Goal: Information Seeking & Learning: Learn about a topic

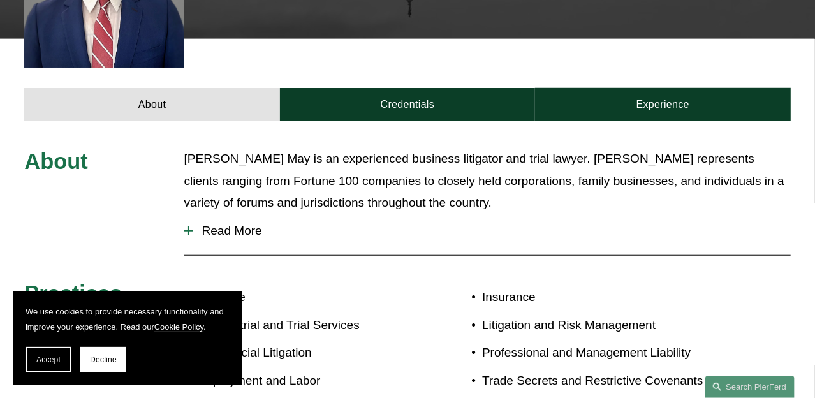
scroll to position [447, 0]
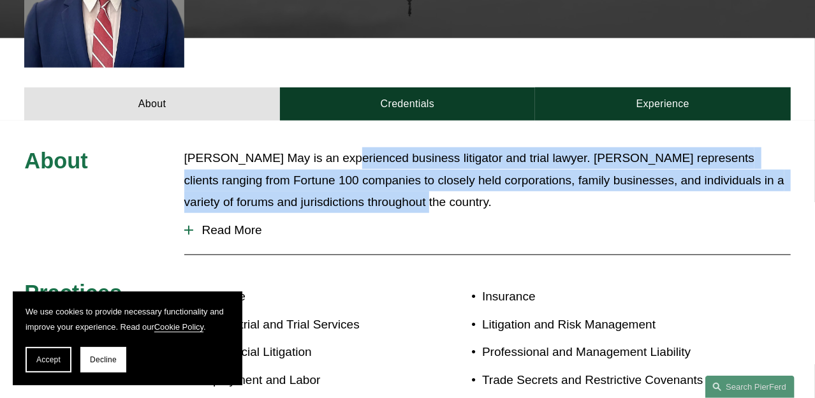
drag, startPoint x: 424, startPoint y: 174, endPoint x: 341, endPoint y: 125, distance: 95.9
click at [341, 125] on div "About [PERSON_NAME] May is an experienced business litigator and trial lawyer. …" at bounding box center [407, 287] width 815 height 332
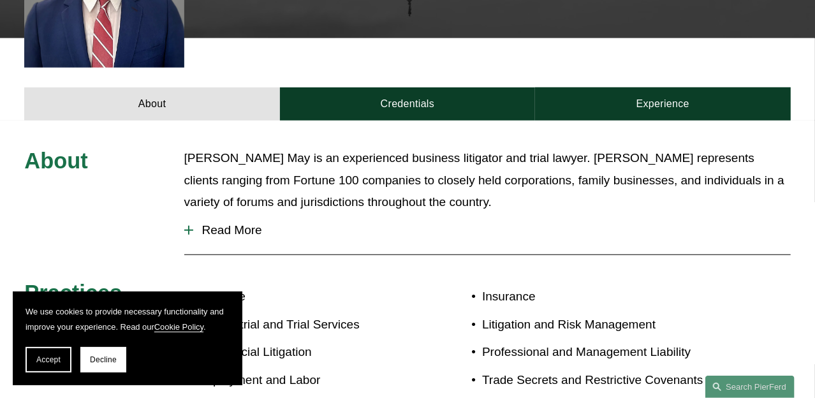
click at [331, 147] on p "[PERSON_NAME] May is an experienced business litigator and trial lawyer. [PERSO…" at bounding box center [487, 180] width 607 height 66
click at [327, 147] on p "[PERSON_NAME] May is an experienced business litigator and trial lawyer. [PERSO…" at bounding box center [487, 180] width 607 height 66
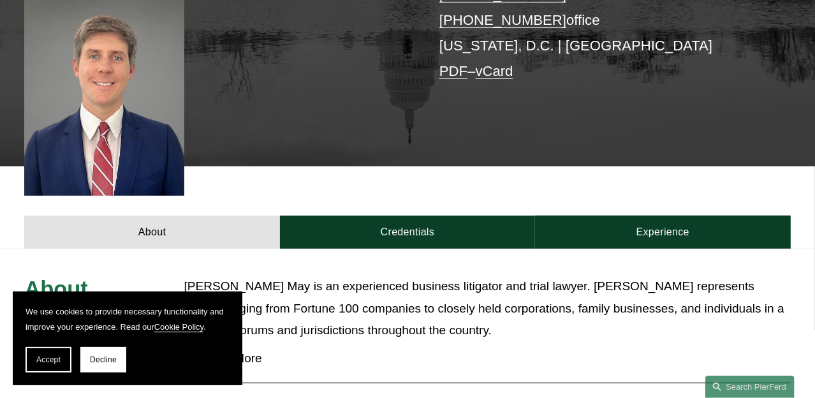
scroll to position [383, 0]
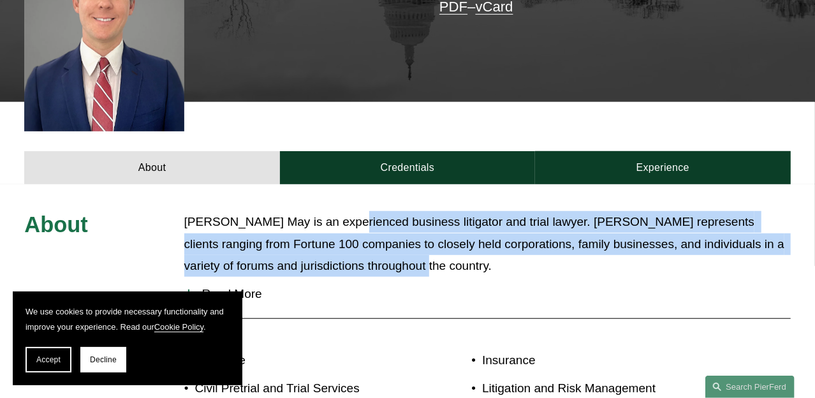
drag, startPoint x: 424, startPoint y: 243, endPoint x: 349, endPoint y: 200, distance: 86.6
click at [349, 211] on p "[PERSON_NAME] May is an experienced business litigator and trial lawyer. [PERSO…" at bounding box center [487, 244] width 607 height 66
drag, startPoint x: 327, startPoint y: 202, endPoint x: 412, endPoint y: 242, distance: 93.6
click at [412, 242] on p "[PERSON_NAME] May is an experienced business litigator and trial lawyer. [PERSO…" at bounding box center [487, 244] width 607 height 66
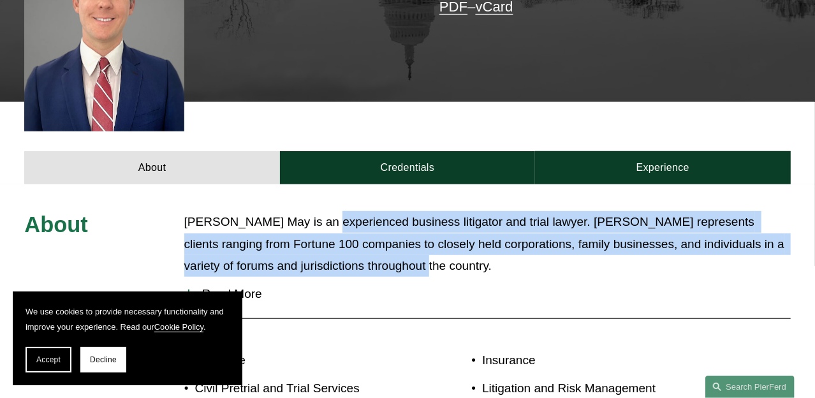
click at [423, 245] on p "[PERSON_NAME] May is an experienced business litigator and trial lawyer. [PERSO…" at bounding box center [487, 244] width 607 height 66
click at [378, 226] on p "[PERSON_NAME] May is an experienced business litigator and trial lawyer. [PERSO…" at bounding box center [487, 244] width 607 height 66
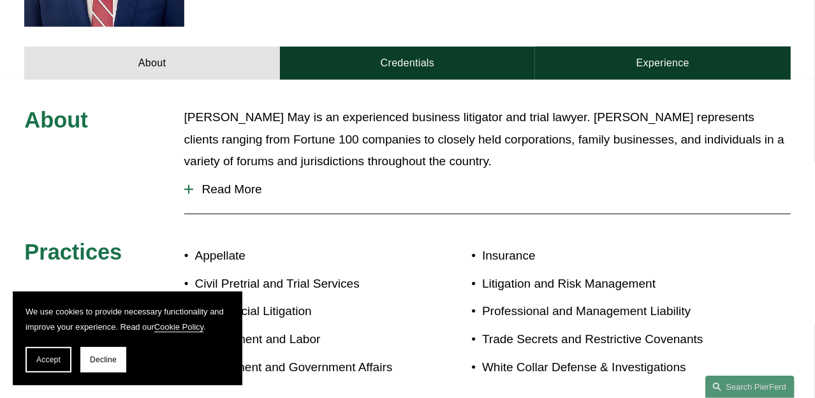
scroll to position [510, 0]
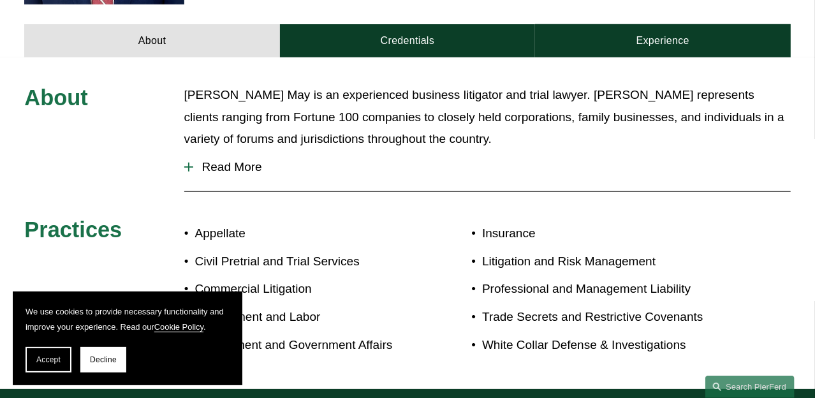
drag, startPoint x: 191, startPoint y: 145, endPoint x: 205, endPoint y: 140, distance: 14.3
click at [191, 167] on div at bounding box center [188, 167] width 9 height 1
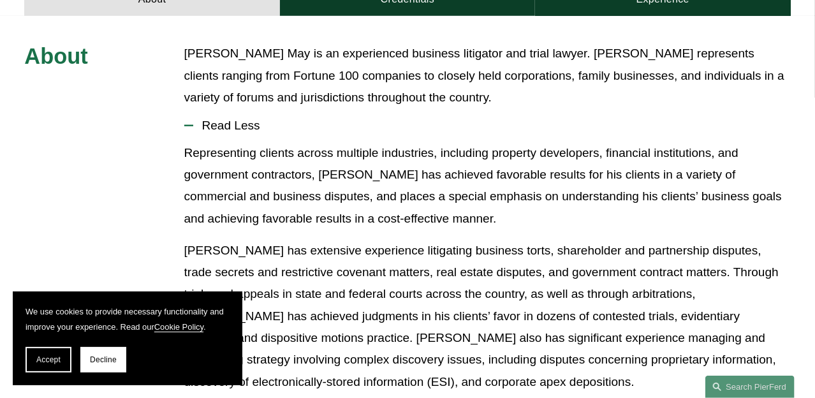
scroll to position [574, 0]
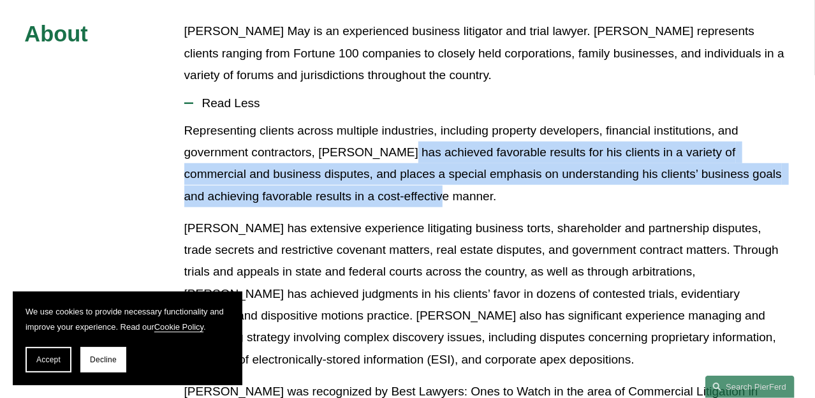
drag, startPoint x: 449, startPoint y: 179, endPoint x: 391, endPoint y: 128, distance: 76.9
click at [391, 128] on p "Representing clients across multiple industries, including property developers,…" at bounding box center [487, 163] width 607 height 87
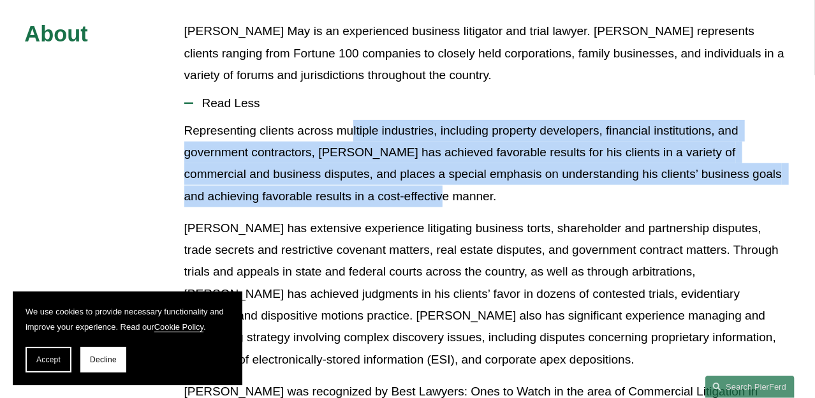
drag, startPoint x: 355, startPoint y: 111, endPoint x: 480, endPoint y: 179, distance: 142.5
click at [482, 181] on p "Representing clients across multiple industries, including property developers,…" at bounding box center [487, 163] width 607 height 87
click at [479, 178] on p "Representing clients across multiple industries, including property developers,…" at bounding box center [487, 163] width 607 height 87
drag, startPoint x: 464, startPoint y: 177, endPoint x: 427, endPoint y: 119, distance: 69.2
click at [427, 120] on p "Representing clients across multiple industries, including property developers,…" at bounding box center [487, 163] width 607 height 87
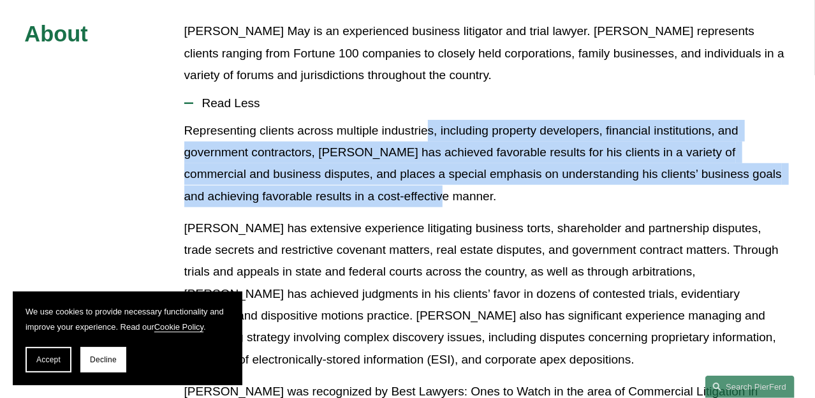
click at [427, 120] on p "Representing clients across multiple industries, including property developers,…" at bounding box center [487, 163] width 607 height 87
drag, startPoint x: 402, startPoint y: 114, endPoint x: 470, endPoint y: 174, distance: 90.0
click at [470, 174] on p "Representing clients across multiple industries, including property developers,…" at bounding box center [487, 163] width 607 height 87
click at [469, 174] on p "Representing clients across multiple industries, including property developers,…" at bounding box center [487, 163] width 607 height 87
drag, startPoint x: 461, startPoint y: 165, endPoint x: 373, endPoint y: 120, distance: 99.6
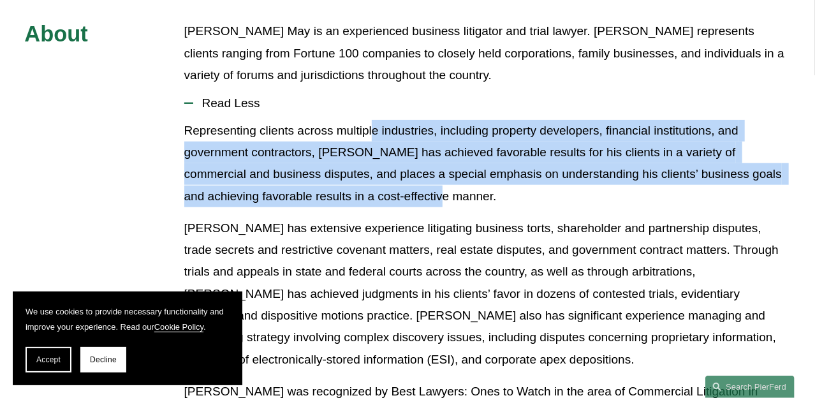
click at [373, 120] on p "Representing clients across multiple industries, including property developers,…" at bounding box center [487, 163] width 607 height 87
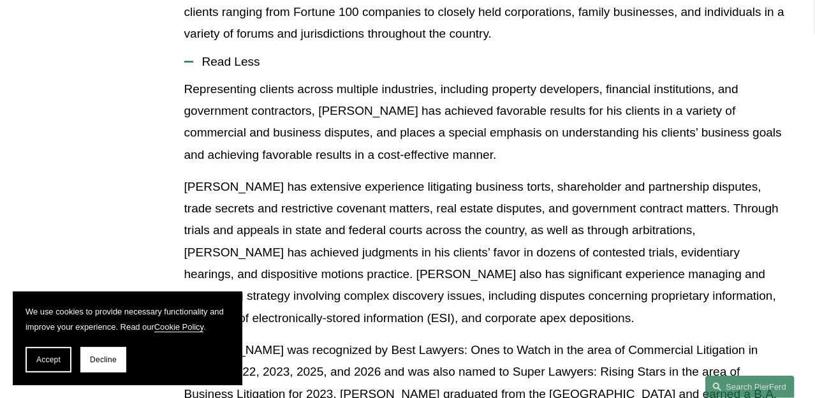
scroll to position [637, 0]
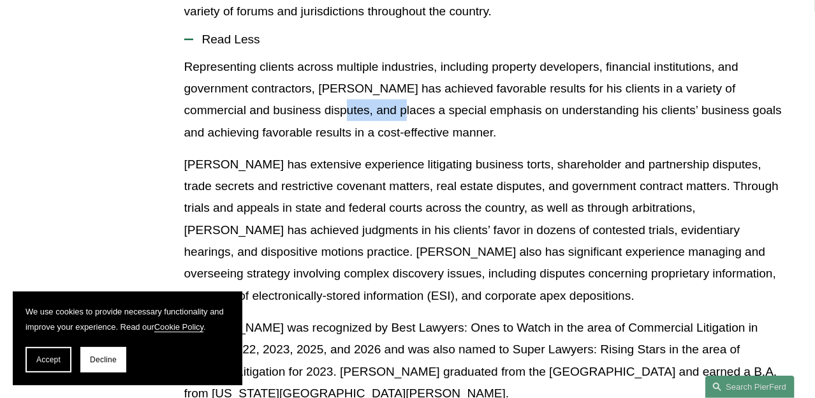
drag, startPoint x: 309, startPoint y: 91, endPoint x: 364, endPoint y: 91, distance: 54.2
click at [364, 91] on p "Representing clients across multiple industries, including property developers,…" at bounding box center [487, 99] width 607 height 87
click at [335, 57] on p "Representing clients across multiple industries, including property developers,…" at bounding box center [487, 99] width 607 height 87
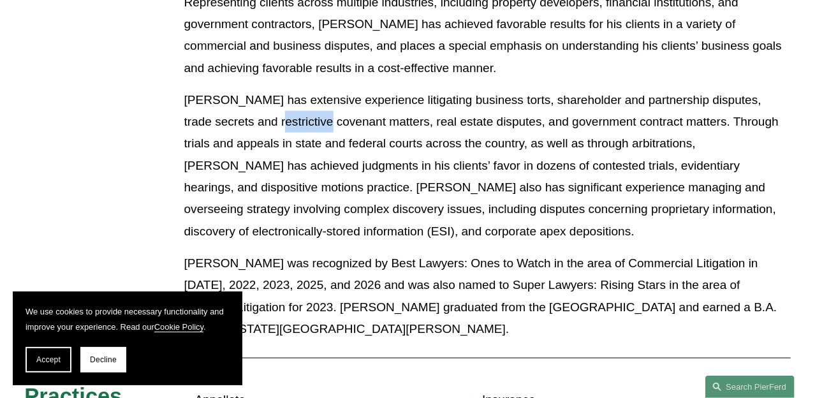
drag, startPoint x: 274, startPoint y: 108, endPoint x: 290, endPoint y: 107, distance: 16.0
click at [290, 107] on p "[PERSON_NAME] has extensive experience litigating business torts, shareholder a…" at bounding box center [487, 165] width 607 height 153
click at [287, 89] on p "[PERSON_NAME] has extensive experience litigating business torts, shareholder a…" at bounding box center [487, 165] width 607 height 153
drag, startPoint x: 320, startPoint y: 107, endPoint x: 323, endPoint y: 76, distance: 31.4
click at [341, 101] on p "[PERSON_NAME] has extensive experience litigating business torts, shareholder a…" at bounding box center [487, 165] width 607 height 153
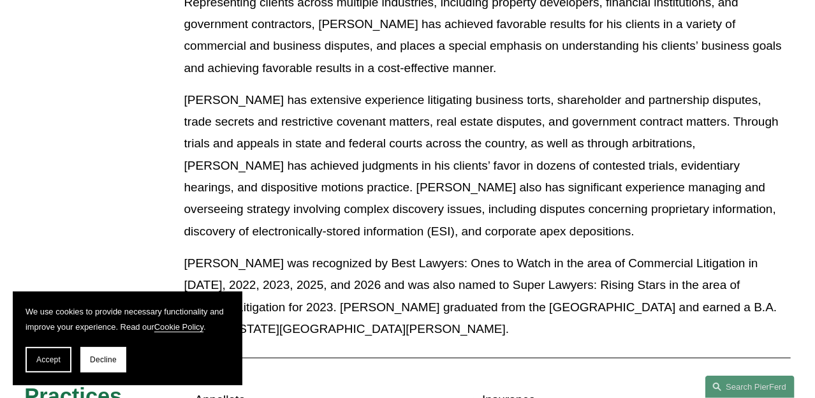
click at [322, 66] on div "Representing clients across multiple industries, including property developers,…" at bounding box center [487, 171] width 607 height 359
drag, startPoint x: 269, startPoint y: 122, endPoint x: 311, endPoint y: 133, distance: 43.5
click at [311, 133] on p "[PERSON_NAME] has extensive experience litigating business torts, shareholder a…" at bounding box center [487, 165] width 607 height 153
click at [290, 96] on p "[PERSON_NAME] has extensive experience litigating business torts, shareholder a…" at bounding box center [487, 165] width 607 height 153
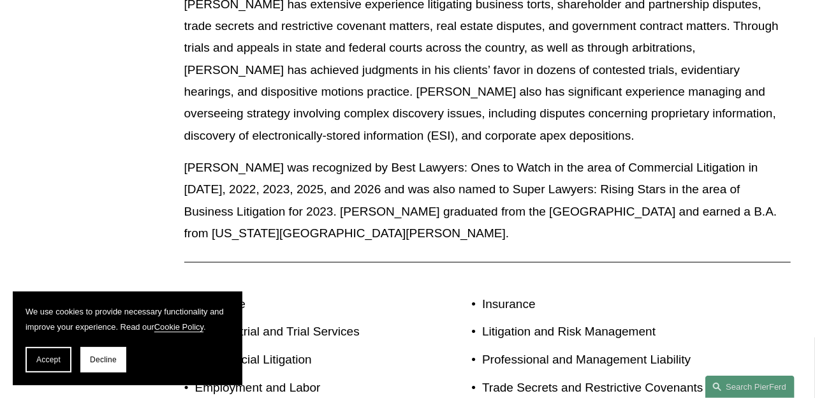
scroll to position [829, 0]
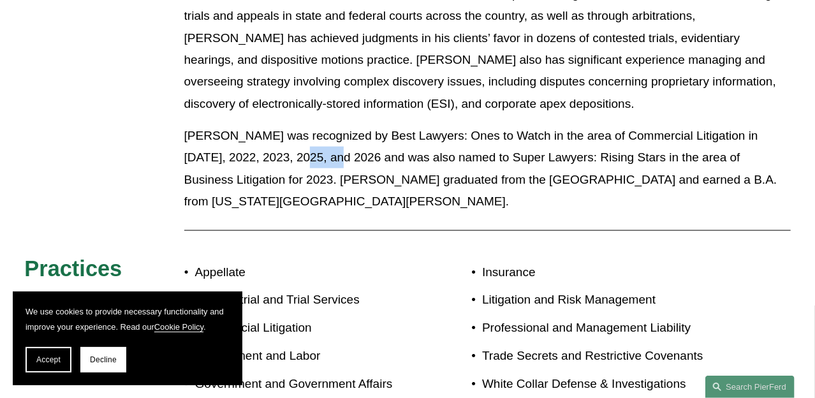
click at [297, 145] on p "[PERSON_NAME] was recognized by Best Lawyers: Ones to Watch in the area of Comm…" at bounding box center [487, 168] width 607 height 87
click at [282, 102] on div "Representing clients across multiple industries, including property developers,…" at bounding box center [487, 43] width 607 height 359
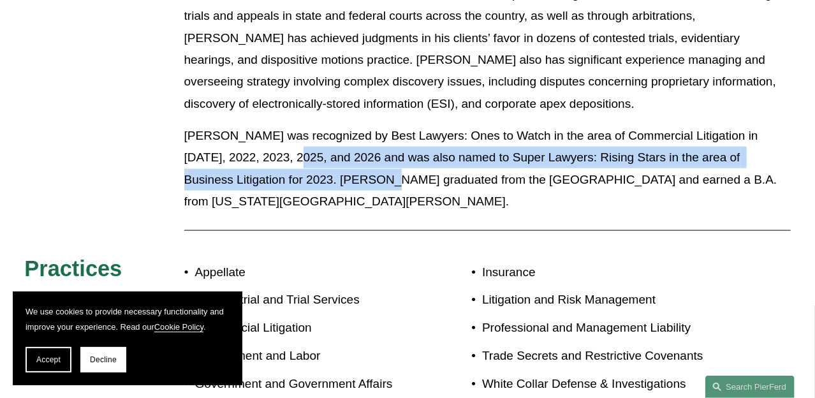
drag, startPoint x: 254, startPoint y: 143, endPoint x: 290, endPoint y: 163, distance: 41.7
click at [290, 163] on p "[PERSON_NAME] was recognized by Best Lawyers: Ones to Watch in the area of Comm…" at bounding box center [487, 168] width 607 height 87
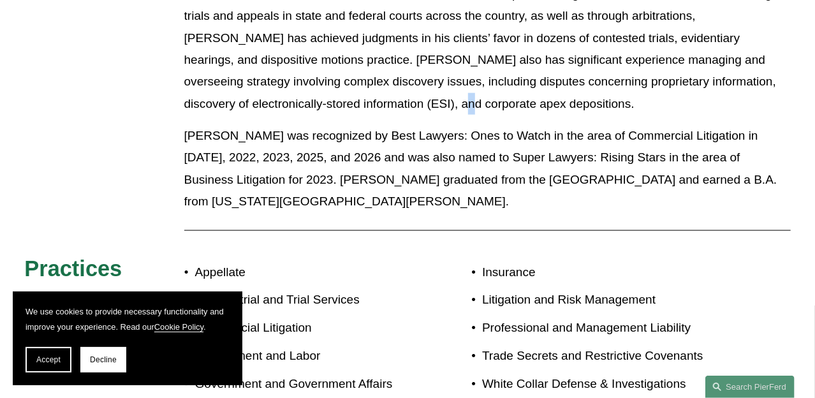
drag, startPoint x: 267, startPoint y: 83, endPoint x: 268, endPoint y: 114, distance: 30.7
click at [270, 82] on p "[PERSON_NAME] has extensive experience litigating business torts, shareholder a…" at bounding box center [487, 38] width 607 height 153
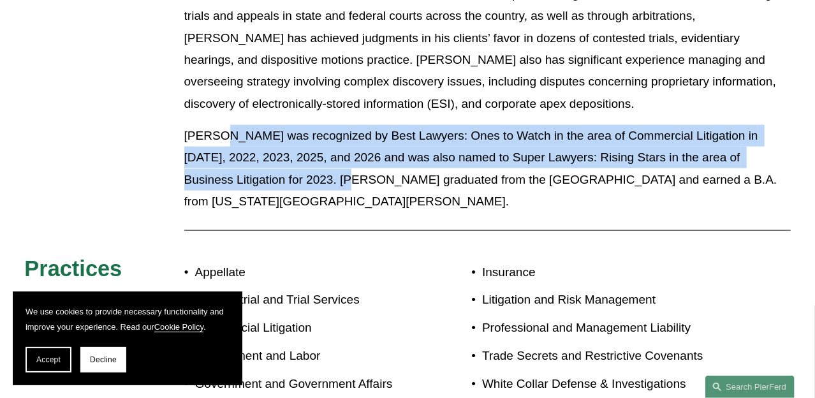
drag, startPoint x: 219, startPoint y: 117, endPoint x: 262, endPoint y: 168, distance: 66.6
click at [262, 168] on p "[PERSON_NAME] was recognized by Best Lawyers: Ones to Watch in the area of Comm…" at bounding box center [487, 168] width 607 height 87
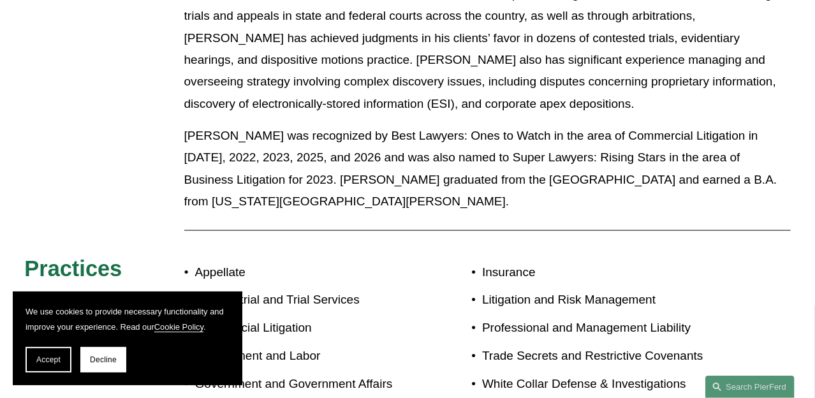
drag, startPoint x: 241, startPoint y: 77, endPoint x: 253, endPoint y: 101, distance: 26.8
click at [243, 76] on p "[PERSON_NAME] has extensive experience litigating business torts, shareholder a…" at bounding box center [487, 38] width 607 height 153
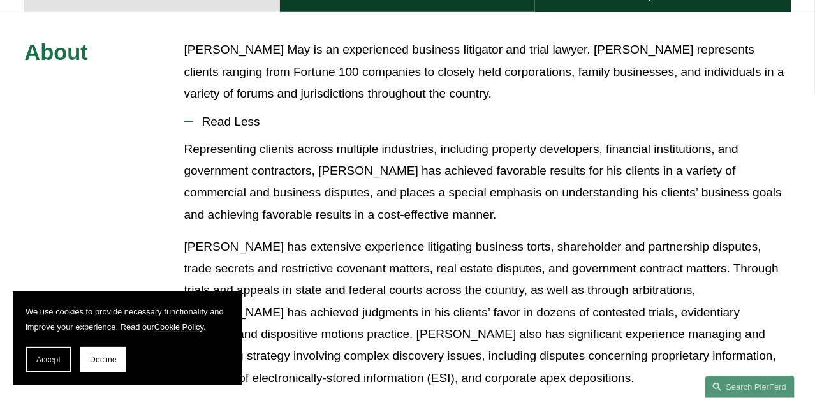
scroll to position [383, 0]
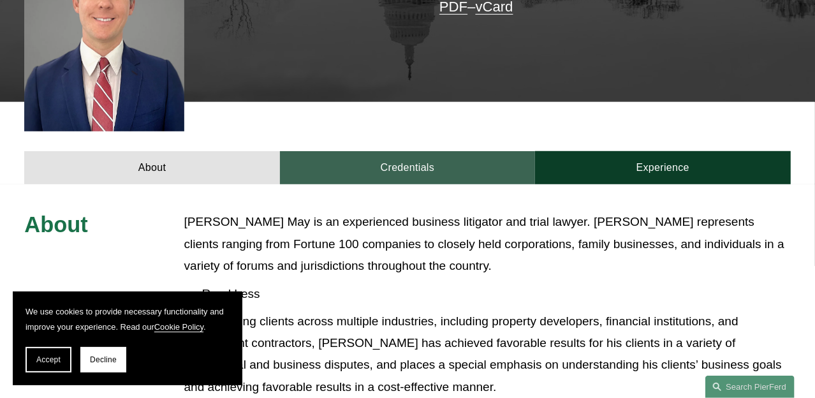
click at [374, 159] on link "Credentials" at bounding box center [407, 167] width 255 height 33
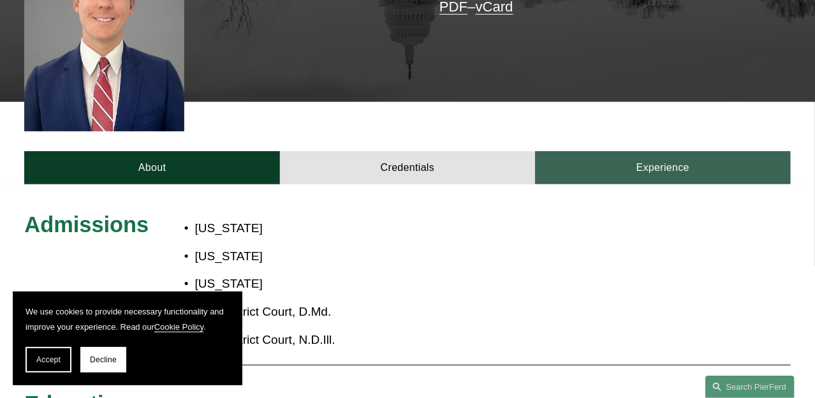
click at [584, 151] on link "Experience" at bounding box center [662, 167] width 255 height 33
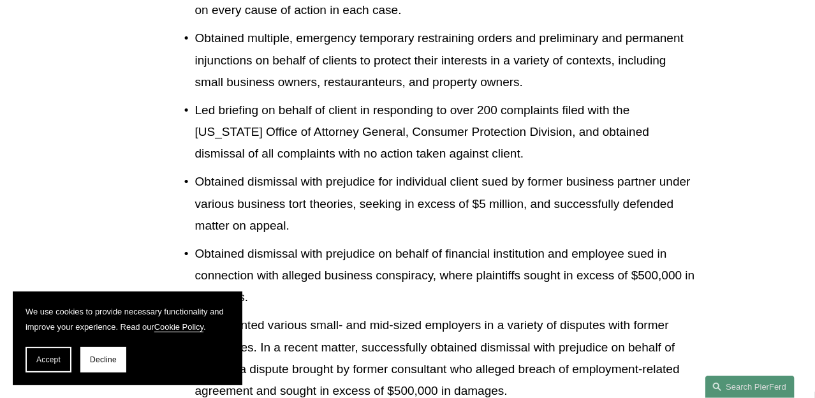
scroll to position [766, 0]
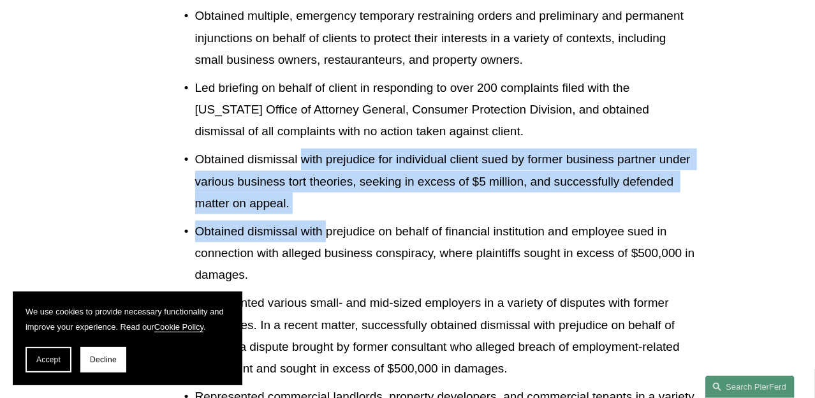
drag, startPoint x: 329, startPoint y: 197, endPoint x: 303, endPoint y: 150, distance: 53.7
click at [303, 150] on ul "Represented resort property developer and manager over ten days of trials in re…" at bounding box center [439, 204] width 511 height 540
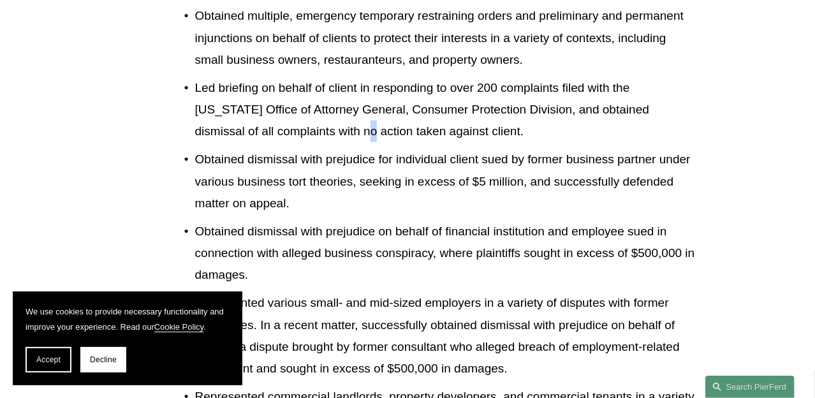
click at [303, 115] on p "Led briefing on behalf of client in responding to over 200 complaints filed wit…" at bounding box center [445, 110] width 500 height 66
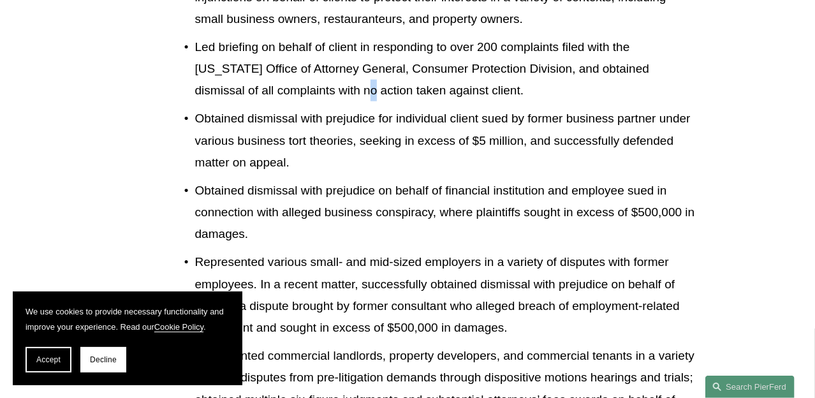
scroll to position [829, 0]
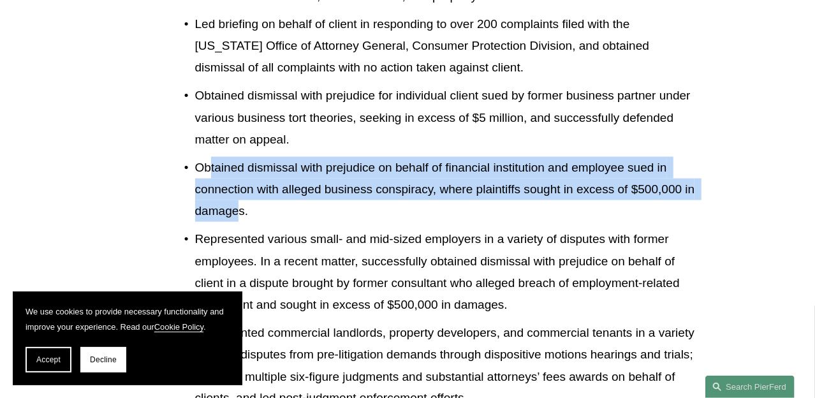
drag, startPoint x: 211, startPoint y: 153, endPoint x: 250, endPoint y: 195, distance: 57.3
click at [250, 200] on p "Obtained dismissal with prejudice on behalf of financial institution and employ…" at bounding box center [445, 190] width 500 height 66
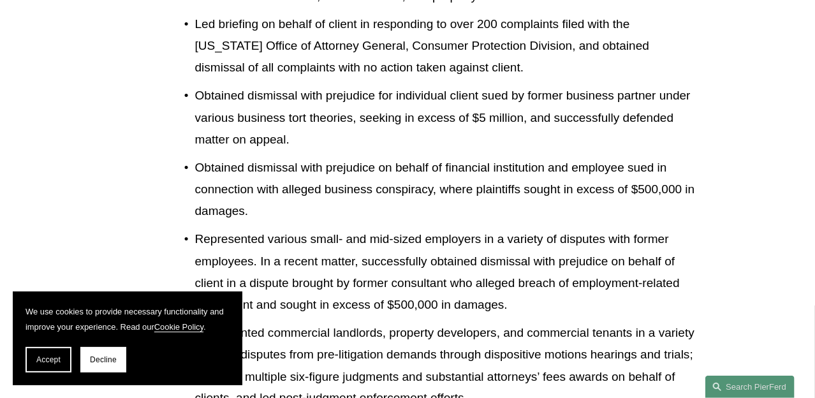
click at [265, 107] on p "Obtained dismissal with prejudice for individual client sued by former business…" at bounding box center [445, 118] width 500 height 66
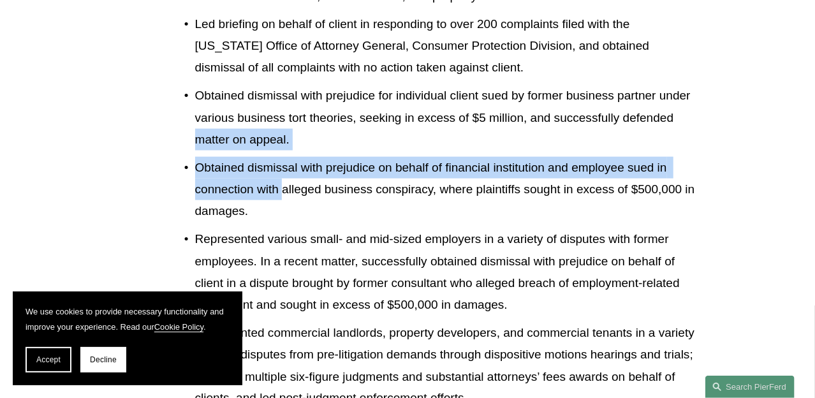
drag, startPoint x: 283, startPoint y: 177, endPoint x: 197, endPoint y: 128, distance: 98.3
click at [197, 129] on ul "Represented resort property developer and manager over ten days of trials in re…" at bounding box center [439, 140] width 511 height 540
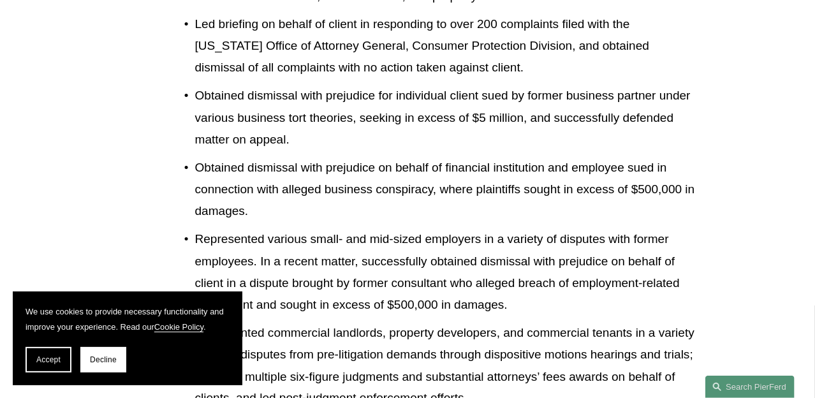
drag, startPoint x: 198, startPoint y: 103, endPoint x: 193, endPoint y: 87, distance: 16.7
click at [196, 100] on p "Obtained dismissal with prejudice for individual client sued by former business…" at bounding box center [445, 118] width 500 height 66
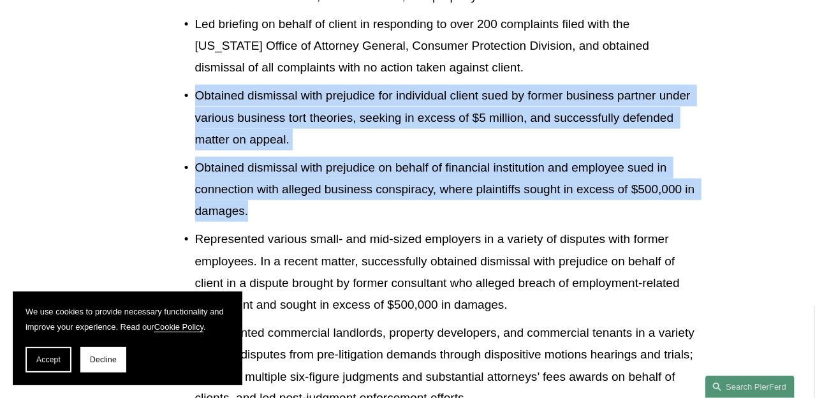
drag, startPoint x: 215, startPoint y: 120, endPoint x: 264, endPoint y: 184, distance: 81.0
click at [264, 184] on ul "Represented resort property developer and manager over ten days of trials in re…" at bounding box center [439, 140] width 511 height 540
click at [264, 184] on p "Obtained dismissal with prejudice on behalf of financial institution and employ…" at bounding box center [445, 190] width 500 height 66
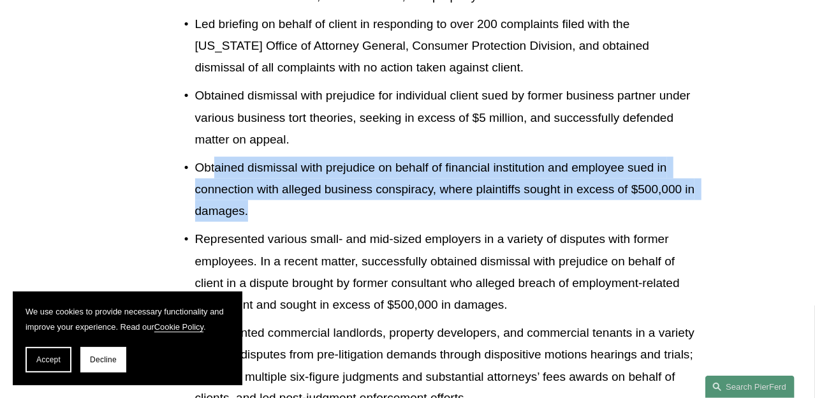
drag, startPoint x: 268, startPoint y: 190, endPoint x: 216, endPoint y: 152, distance: 64.8
click at [216, 157] on p "Obtained dismissal with prejudice on behalf of financial institution and employ…" at bounding box center [445, 190] width 500 height 66
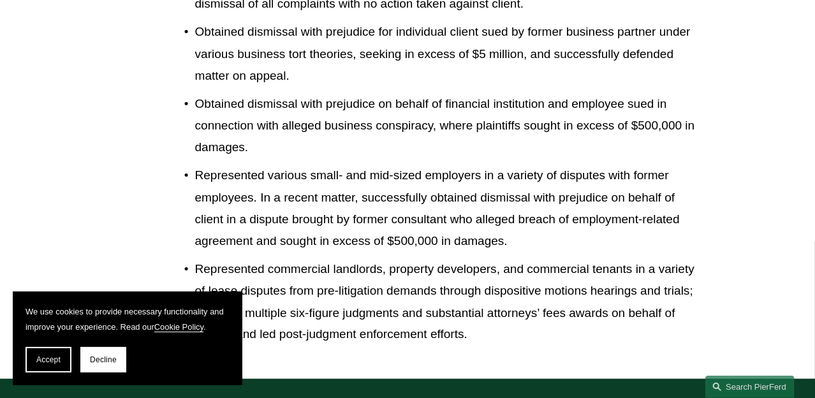
scroll to position [957, 0]
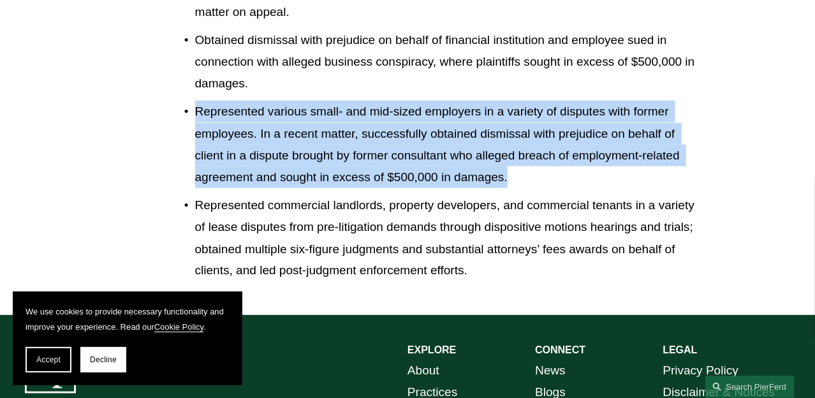
drag, startPoint x: 164, startPoint y: 98, endPoint x: 514, endPoint y: 155, distance: 354.3
click at [514, 155] on p "Represented various small- and mid-sized employers in a variety of disputes wit…" at bounding box center [445, 144] width 500 height 87
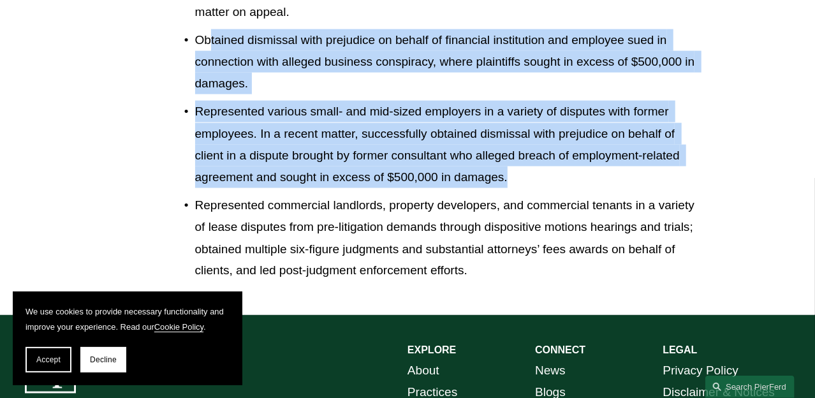
drag, startPoint x: 527, startPoint y: 156, endPoint x: 208, endPoint y: 21, distance: 346.3
click at [208, 21] on ul "Represented resort property developer and manager over ten days of trials in re…" at bounding box center [439, 12] width 511 height 540
click at [214, 32] on p "Obtained dismissal with prejudice on behalf of financial institution and employ…" at bounding box center [445, 62] width 500 height 66
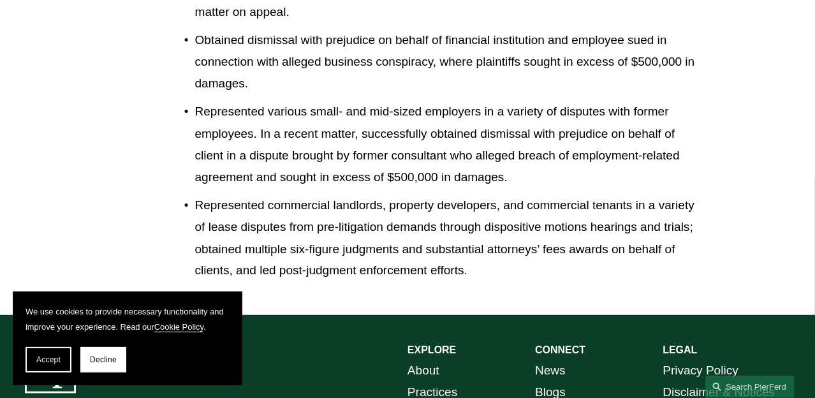
scroll to position [1020, 0]
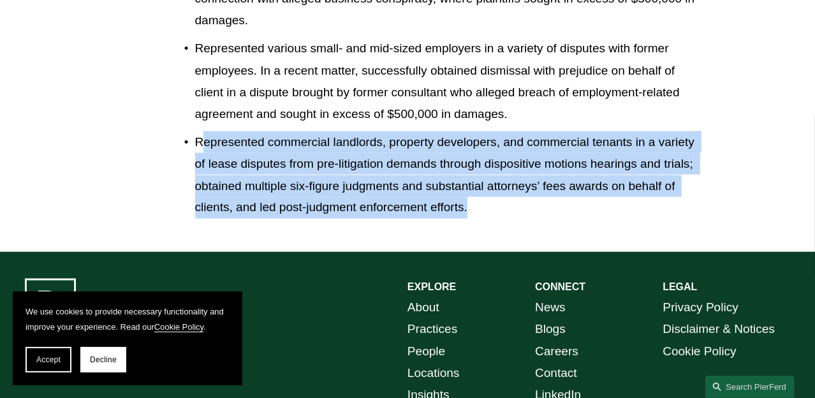
drag, startPoint x: 227, startPoint y: 126, endPoint x: 574, endPoint y: 190, distance: 352.9
click at [574, 190] on p "Represented commercial landlords, property developers, and commercial tenants i…" at bounding box center [445, 174] width 500 height 87
click at [443, 164] on p "Represented commercial landlords, property developers, and commercial tenants i…" at bounding box center [445, 174] width 500 height 87
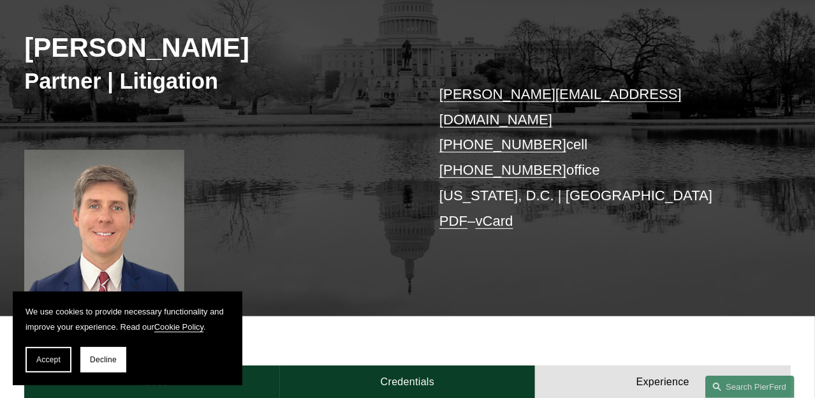
scroll to position [191, 0]
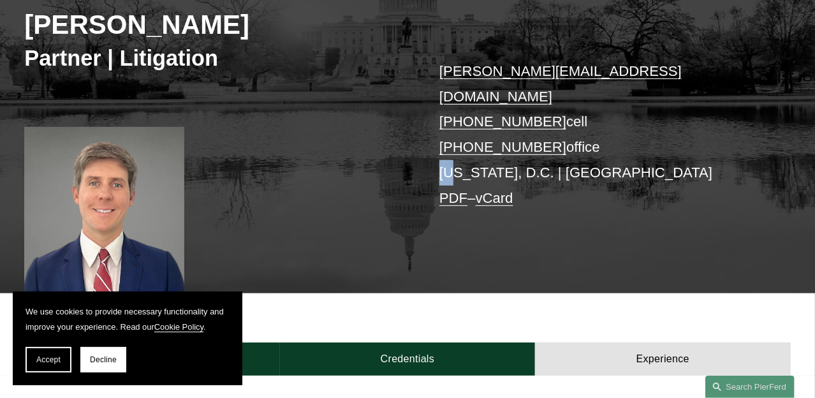
drag, startPoint x: 436, startPoint y: 151, endPoint x: 463, endPoint y: 153, distance: 26.9
click at [463, 153] on div "[PERSON_NAME] Partner | Litigation [PERSON_NAME][EMAIL_ADDRESS][DOMAIN_NAME] [P…" at bounding box center [407, 118] width 815 height 350
click at [565, 184] on p "[PERSON_NAME][EMAIL_ADDRESS][DOMAIN_NAME] [PHONE_NUMBER] cell [PHONE_NUMBER] of…" at bounding box center [600, 135] width 320 height 152
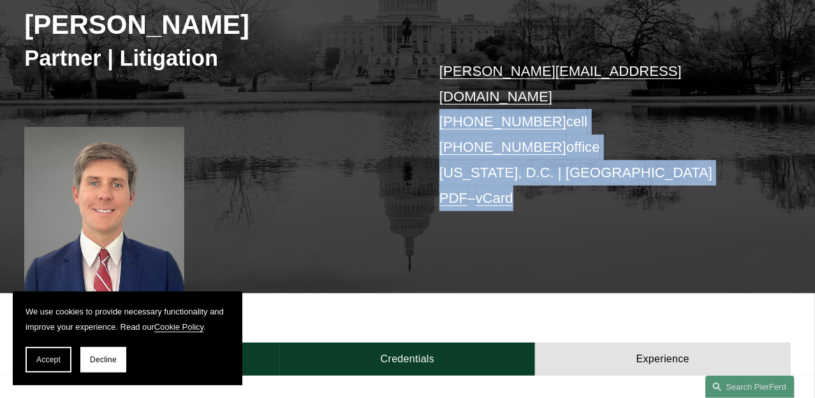
drag, startPoint x: 586, startPoint y: 171, endPoint x: 413, endPoint y: 101, distance: 186.0
click at [424, 101] on div "[PERSON_NAME] Partner | Litigation [PERSON_NAME][EMAIL_ADDRESS][DOMAIN_NAME] [P…" at bounding box center [407, 118] width 815 height 350
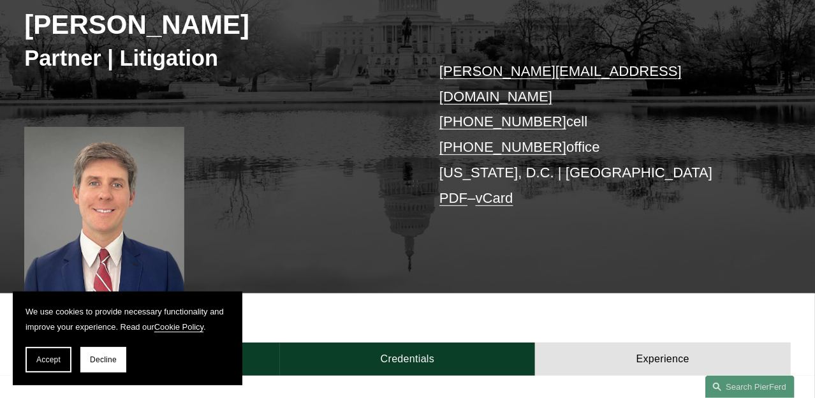
click at [408, 102] on div "[PERSON_NAME] Partner | Litigation [PERSON_NAME][EMAIL_ADDRESS][DOMAIN_NAME] [P…" at bounding box center [407, 118] width 815 height 350
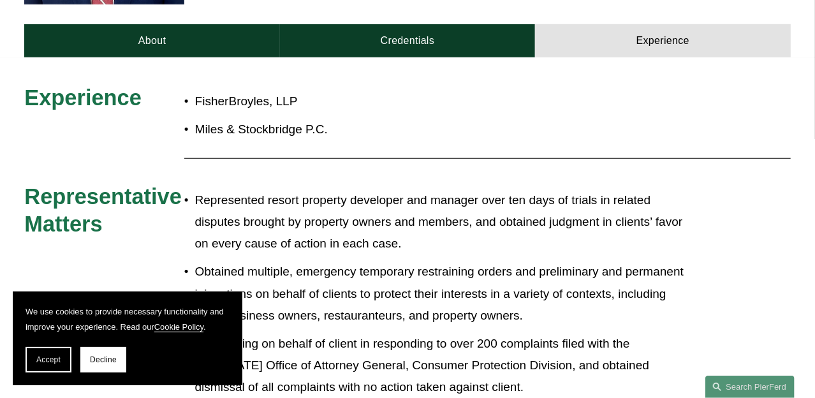
scroll to position [510, 0]
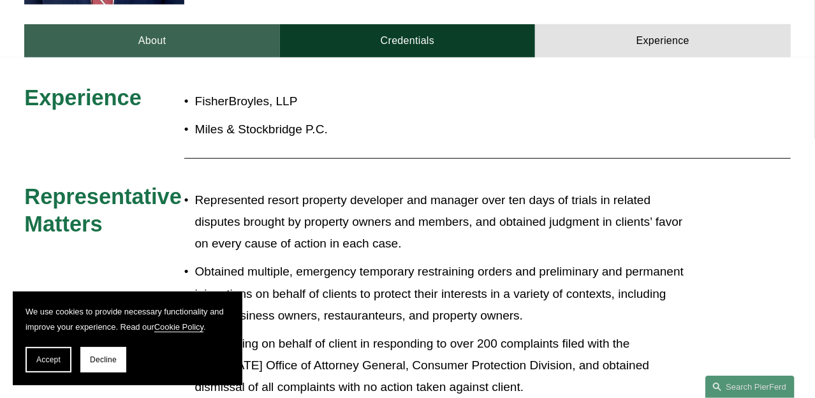
click at [144, 24] on link "About" at bounding box center [151, 40] width 255 height 33
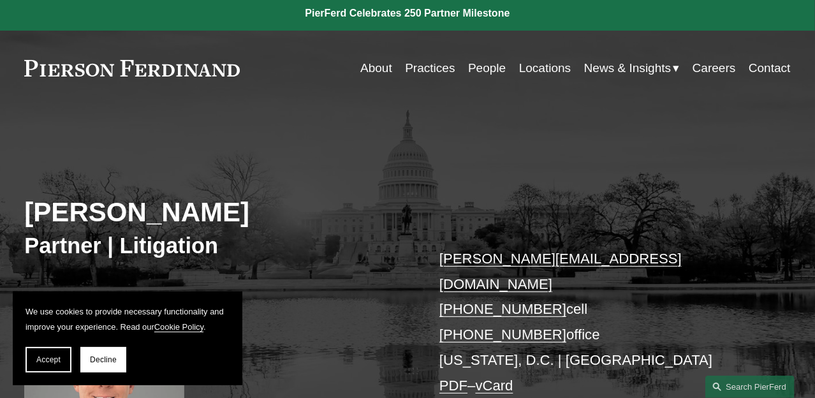
scroll to position [0, 0]
